Goal: Use online tool/utility: Use online tool/utility

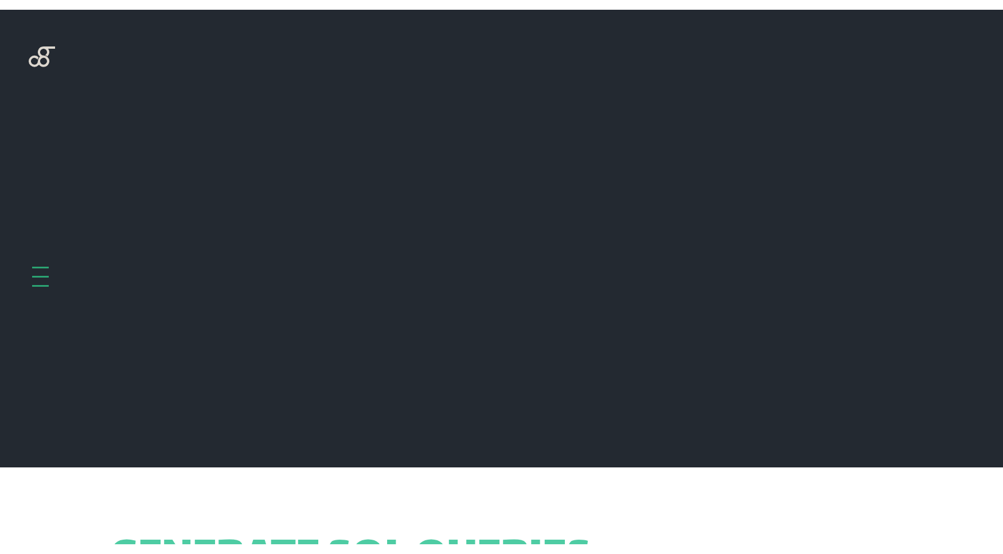
scroll to position [458, 0]
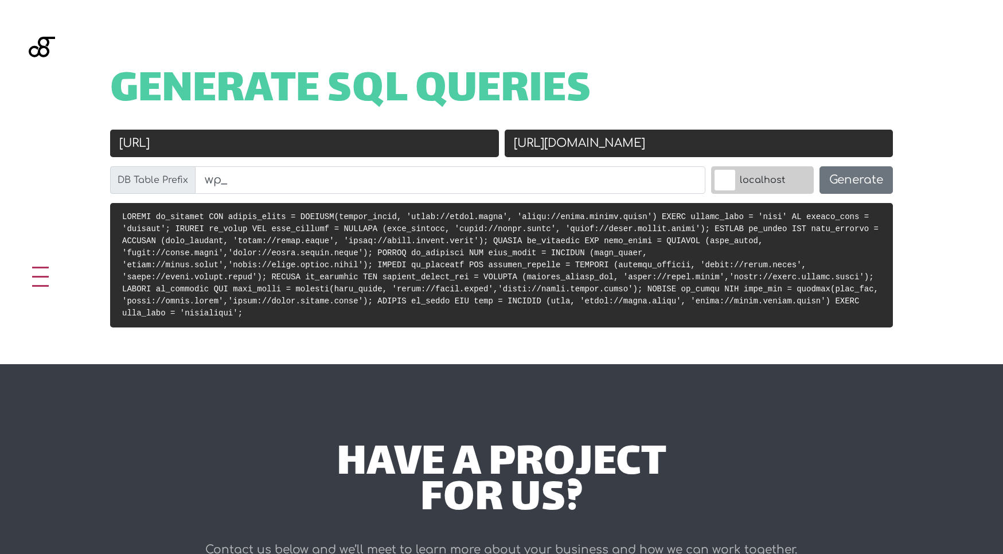
click at [235, 147] on input "https://livit.local" at bounding box center [304, 144] width 389 height 28
paste input "homeplace.local/"
type input "[URL]"
paste input "homeplace.kinsta.cloud/"
type input "[URL][DOMAIN_NAME]"
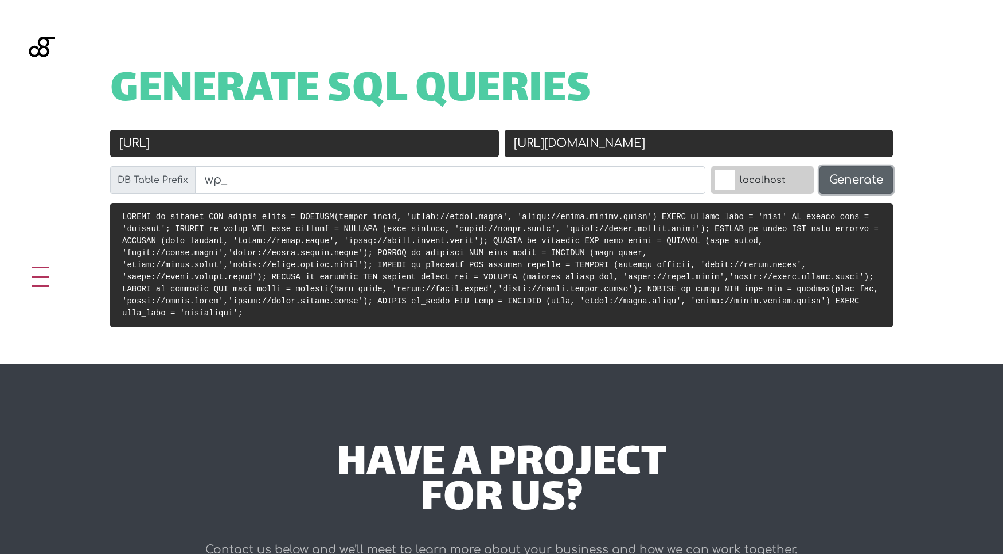
click at [847, 175] on button "Generate" at bounding box center [856, 180] width 73 height 28
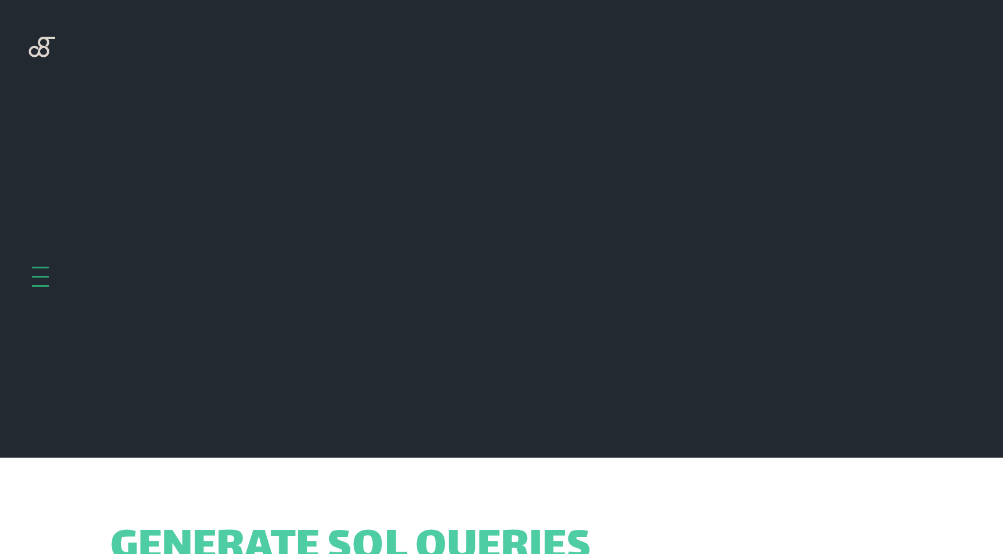
scroll to position [458, 0]
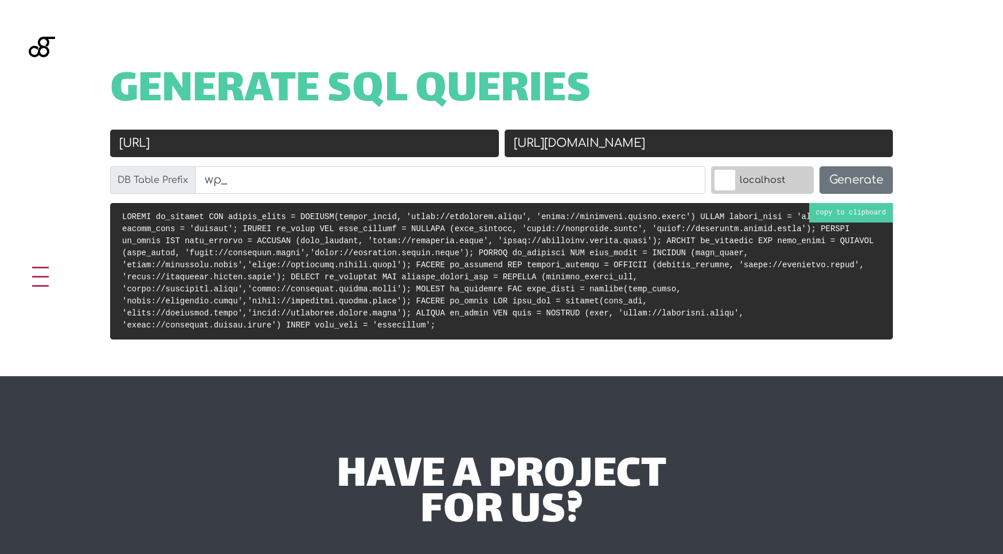
click at [573, 281] on code at bounding box center [498, 271] width 752 height 118
